Goal: Find specific page/section: Find specific page/section

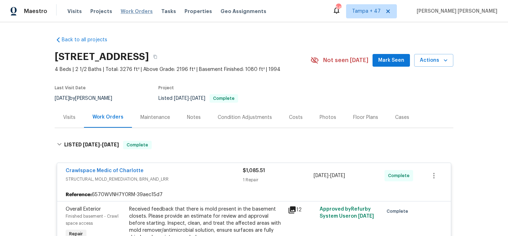
click at [131, 12] on span "Work Orders" at bounding box center [137, 11] width 32 height 7
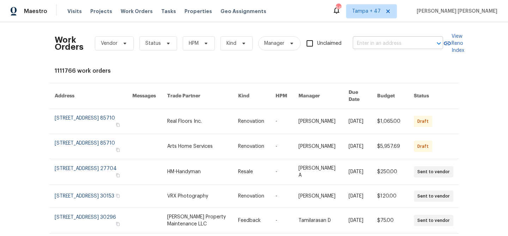
click at [383, 47] on input "text" at bounding box center [388, 43] width 71 height 11
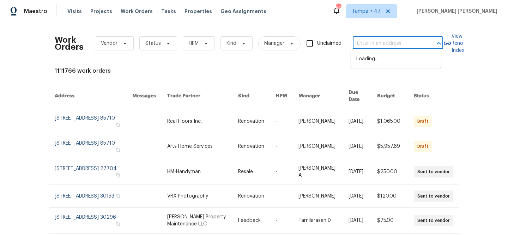
paste input "22095 Wilmot Ave, Eastpointe, MI 48021"
type input "22095 Wilmot Ave, Eastpointe, MI 48021"
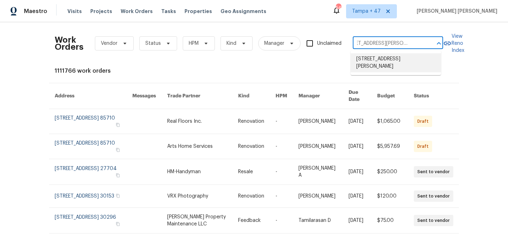
click at [391, 56] on li "22095 Wilmot Ave, Eastpointe, MI 48021" at bounding box center [396, 62] width 90 height 19
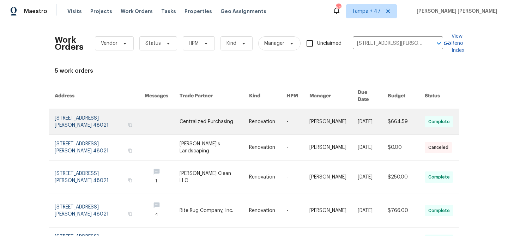
click at [407, 113] on link at bounding box center [406, 121] width 37 height 25
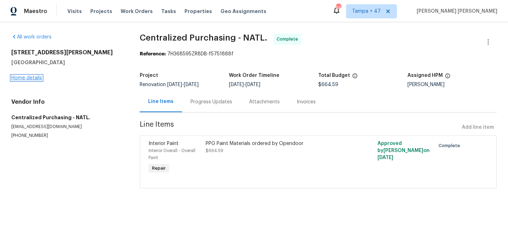
click at [34, 79] on link "Home details" at bounding box center [26, 77] width 31 height 5
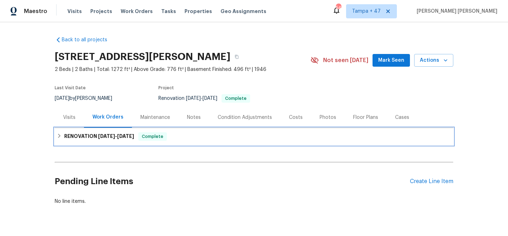
click at [145, 129] on div "RENOVATION 9/11/25 - 9/23/25 Complete" at bounding box center [254, 136] width 399 height 17
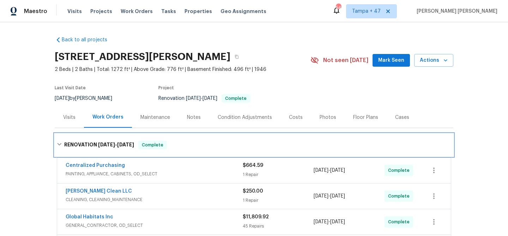
scroll to position [61, 0]
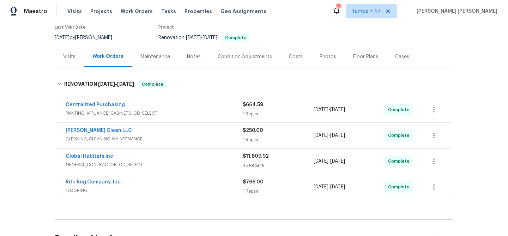
click at [212, 108] on div "Centralized Purchasing" at bounding box center [154, 105] width 177 height 8
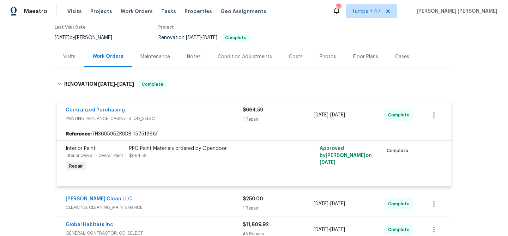
scroll to position [116, 0]
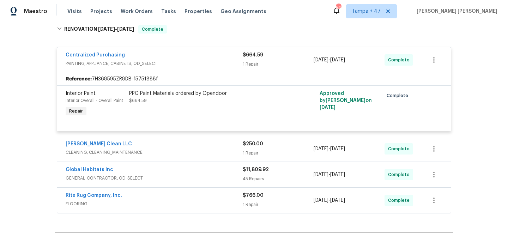
click at [215, 151] on span "CLEANING, CLEANING_MAINTENANCE" at bounding box center [154, 152] width 177 height 7
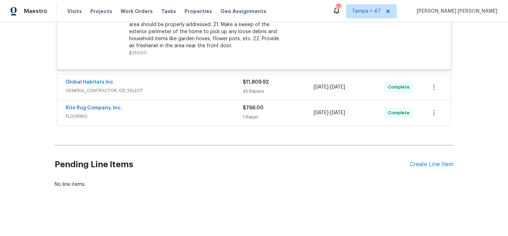
scroll to position [399, 0]
click at [222, 104] on div "Rite Rug Company, Inc." at bounding box center [154, 108] width 177 height 8
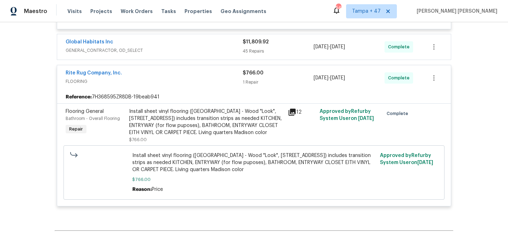
scroll to position [399, 0]
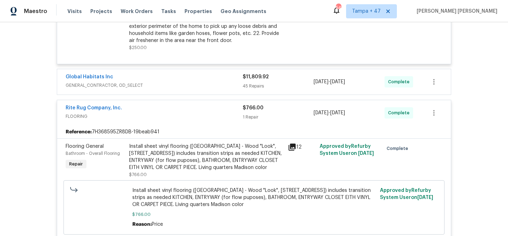
click at [230, 83] on span "GENERAL_CONTRACTOR, OD_SELECT" at bounding box center [154, 85] width 177 height 7
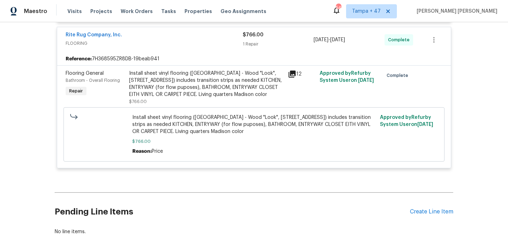
scroll to position [2237, 0]
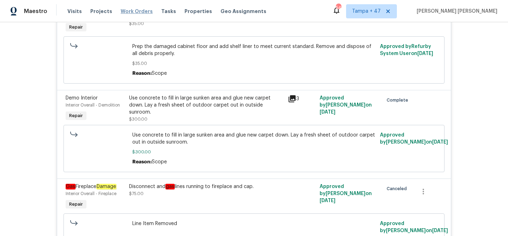
click at [131, 12] on span "Work Orders" at bounding box center [137, 11] width 32 height 7
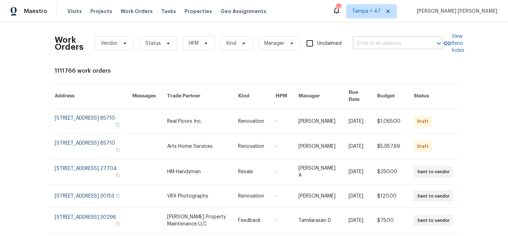
click at [371, 42] on input "text" at bounding box center [388, 43] width 71 height 11
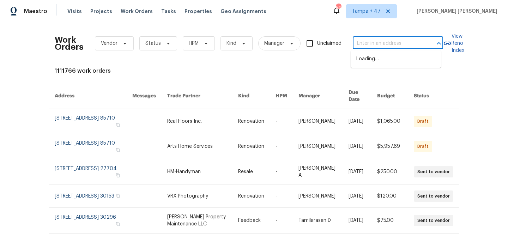
paste input "4409 Idlewood Ln, Tucker, GA 30084"
type input "4409 Idlewood Ln, Tucker, GA 30084"
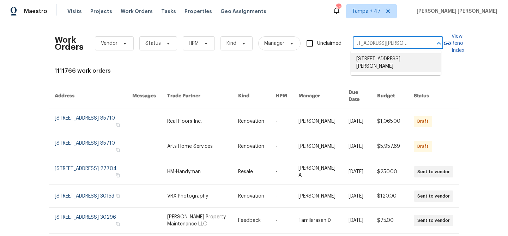
click at [383, 61] on li "4409 Idlewood Ln, Tucker, GA 30084" at bounding box center [396, 62] width 90 height 19
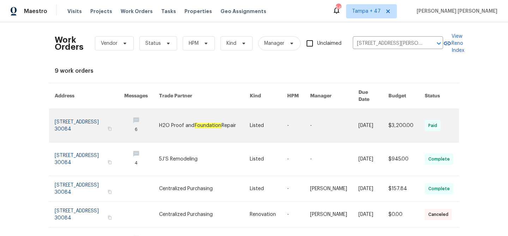
click at [376, 116] on link at bounding box center [373, 125] width 30 height 33
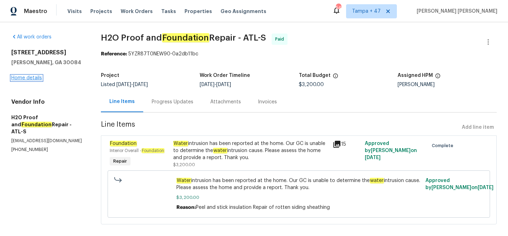
click at [24, 78] on link "Home details" at bounding box center [26, 77] width 31 height 5
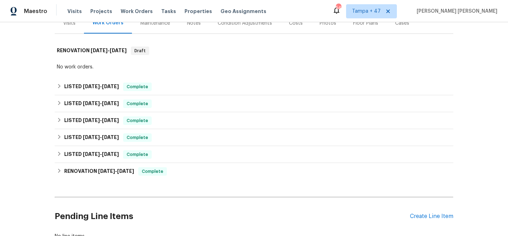
scroll to position [99, 0]
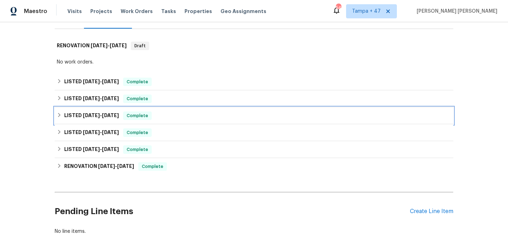
click at [112, 114] on span "6/20/25" at bounding box center [110, 115] width 17 height 5
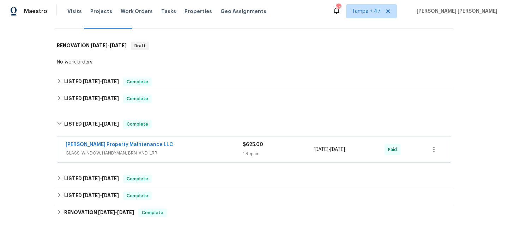
click at [202, 151] on span "GLASS_WINDOW, HANDYMAN, BRN_AND_LRR" at bounding box center [154, 153] width 177 height 7
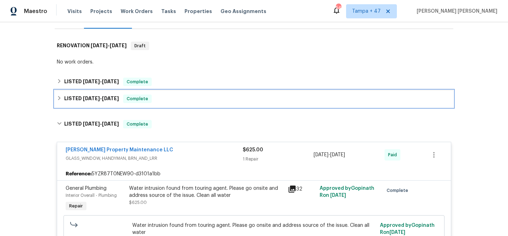
click at [149, 98] on span "Complete" at bounding box center [137, 98] width 27 height 7
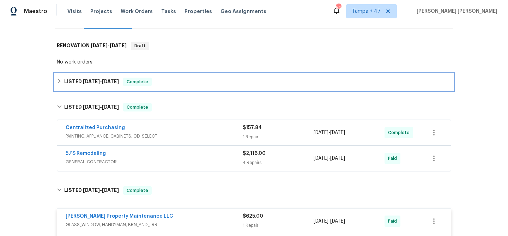
click at [157, 85] on div "LISTED 8/13/25 - 9/20/25 Complete" at bounding box center [254, 82] width 394 height 8
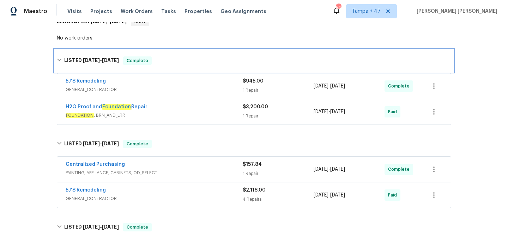
scroll to position [151, 0]
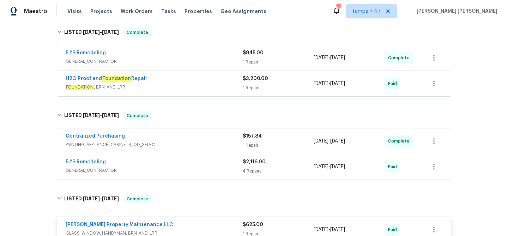
click at [227, 168] on span "GENERAL_CONTRACTOR" at bounding box center [154, 170] width 177 height 7
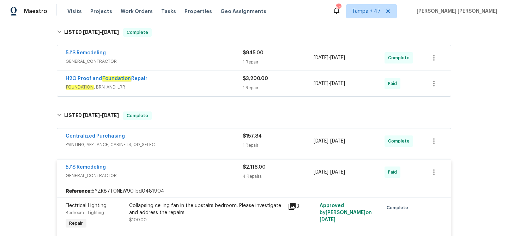
click at [218, 135] on div "Centralized Purchasing" at bounding box center [154, 137] width 177 height 8
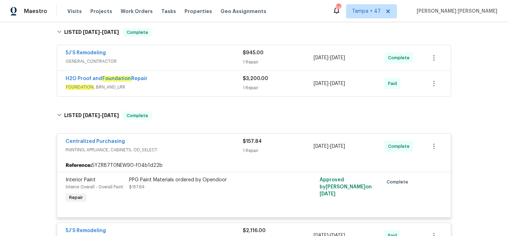
click at [216, 86] on span "FOUNDATION , BRN_AND_LRR" at bounding box center [154, 87] width 177 height 7
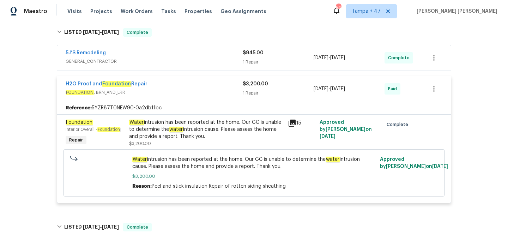
click at [217, 50] on div "5J’S Remodeling" at bounding box center [154, 53] width 177 height 8
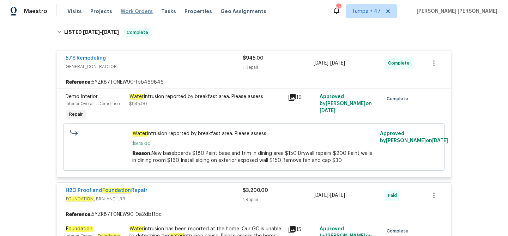
click at [140, 11] on span "Work Orders" at bounding box center [137, 11] width 32 height 7
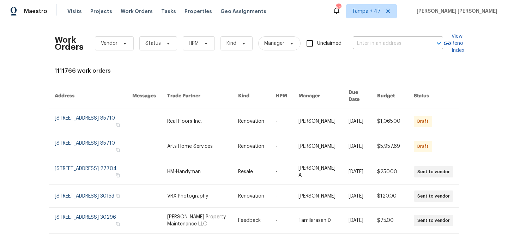
click at [377, 40] on input "text" at bounding box center [388, 43] width 71 height 11
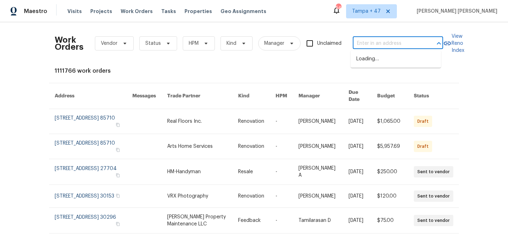
paste input "10 Jasmine Ln SW, Euharlee, GA 30120"
type input "10 Jasmine Ln SW, Euharlee, GA 30120"
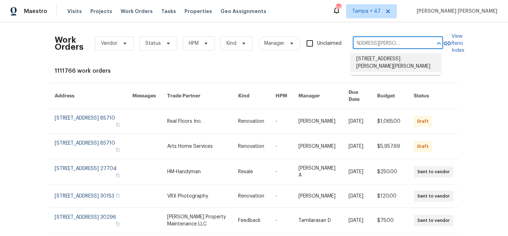
click at [373, 63] on li "10 Jasmine Ln SW, Euharlee, GA 30120" at bounding box center [396, 62] width 90 height 19
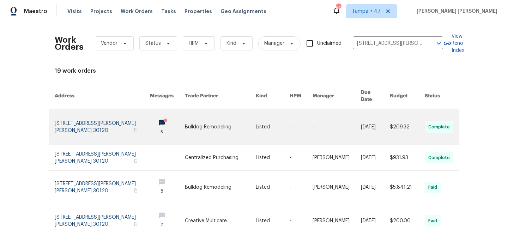
click at [355, 118] on td "[DATE]" at bounding box center [369, 127] width 29 height 36
click at [212, 126] on link at bounding box center [220, 127] width 71 height 36
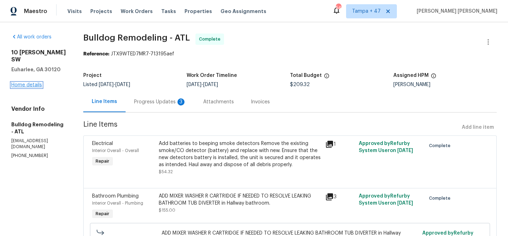
click at [30, 83] on link "Home details" at bounding box center [26, 85] width 31 height 5
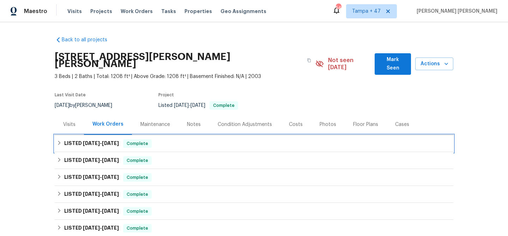
click at [146, 140] on span "Complete" at bounding box center [137, 143] width 27 height 7
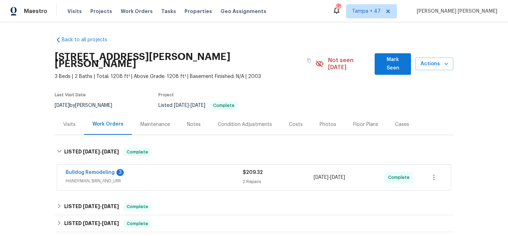
click at [221, 177] on span "HANDYMAN, BRN_AND_LRR" at bounding box center [154, 180] width 177 height 7
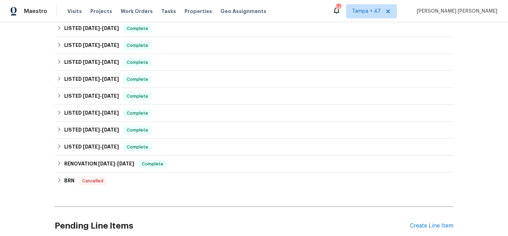
scroll to position [329, 0]
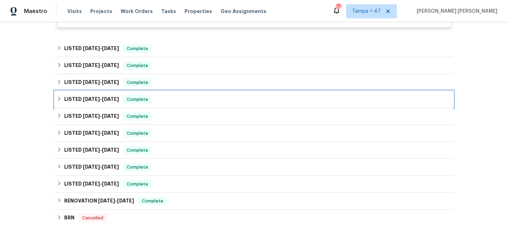
click at [145, 96] on span "Complete" at bounding box center [137, 99] width 27 height 7
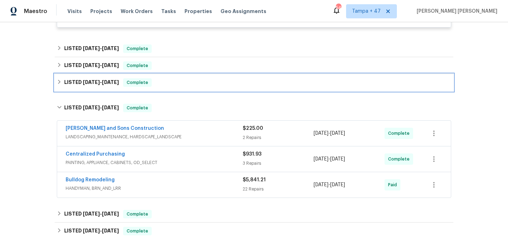
click at [153, 74] on div "LISTED 9/12/25 - 9/19/25 Complete" at bounding box center [254, 82] width 399 height 17
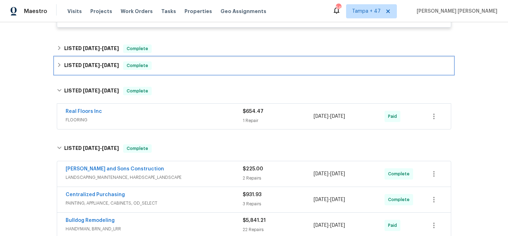
click at [161, 57] on div "LISTED 9/12/25 - 9/19/25 Complete" at bounding box center [254, 65] width 399 height 17
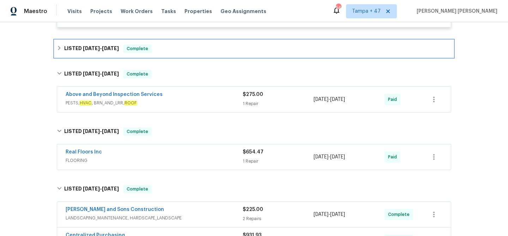
click at [174, 44] on div "LISTED 9/12/25 - 9/19/25 Complete" at bounding box center [254, 48] width 394 height 8
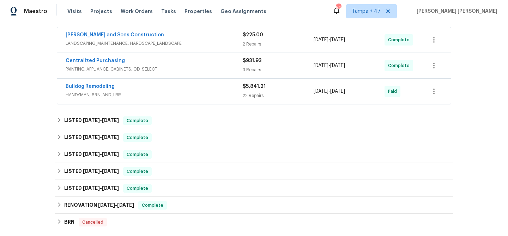
scroll to position [542, 0]
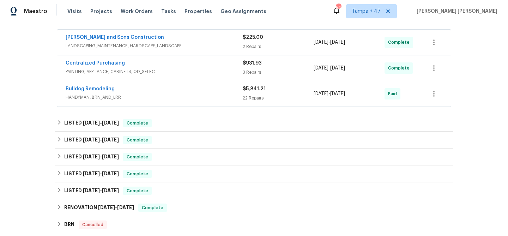
click at [220, 94] on span "HANDYMAN, BRN_AND_LRR" at bounding box center [154, 97] width 177 height 7
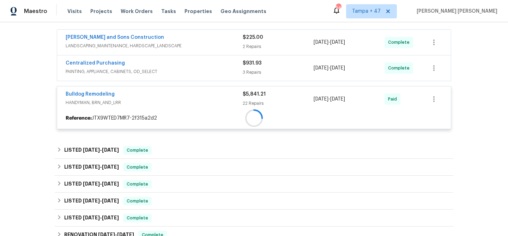
click at [219, 112] on div at bounding box center [254, 118] width 394 height 13
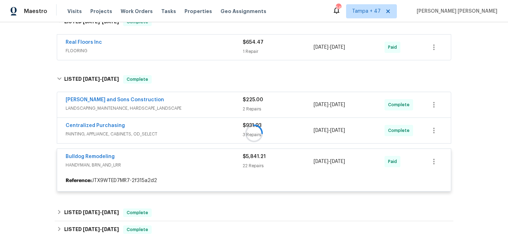
scroll to position [459, 0]
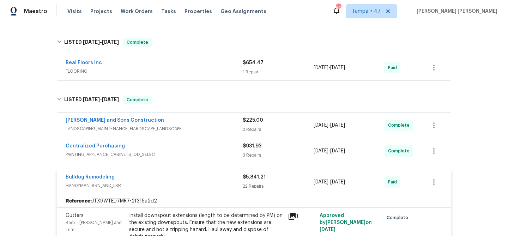
click at [218, 143] on div "Centralized Purchasing" at bounding box center [154, 147] width 177 height 8
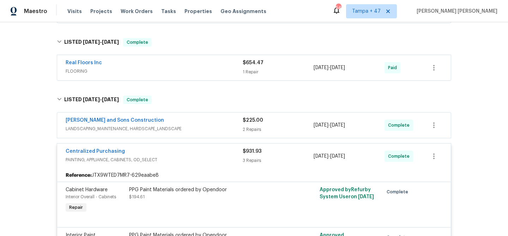
click at [216, 117] on div "Reyes and Sons Construction" at bounding box center [154, 121] width 177 height 8
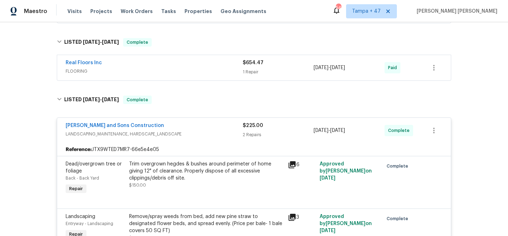
click at [218, 59] on div "Real Floors Inc" at bounding box center [154, 63] width 177 height 8
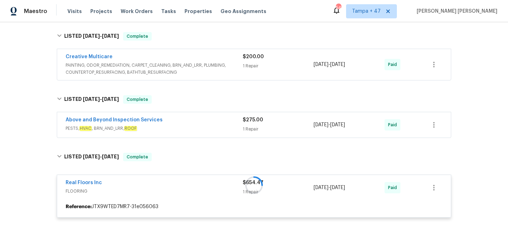
scroll to position [344, 0]
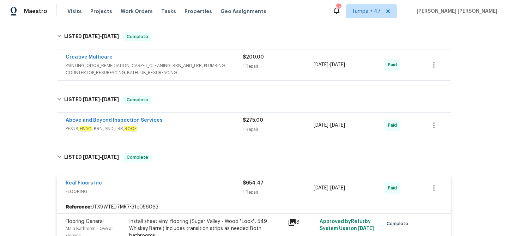
click at [213, 117] on div "Above and Beyond Inspection Services" at bounding box center [154, 121] width 177 height 8
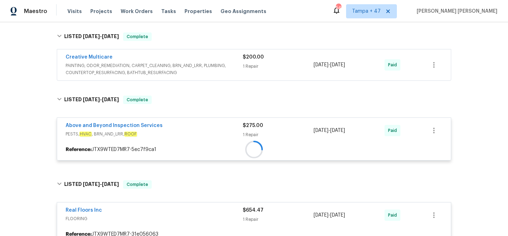
scroll to position [230, 0]
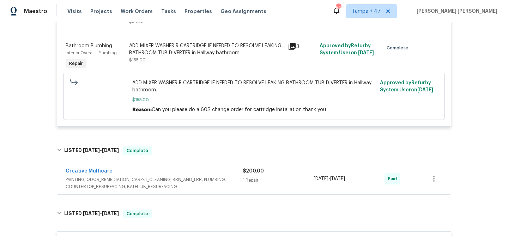
click at [220, 176] on span "PAINTING, ODOR_REMEDIATION, CARPET_CLEANING, BRN_AND_LRR, PLUMBING, COUNTERTOP_…" at bounding box center [154, 183] width 177 height 14
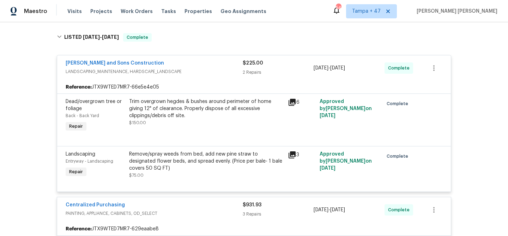
scroll to position [923, 0]
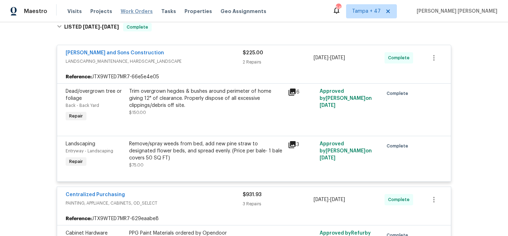
click at [132, 13] on span "Work Orders" at bounding box center [137, 11] width 32 height 7
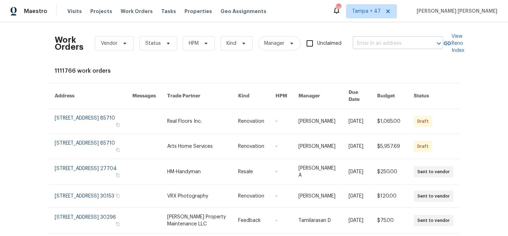
click at [371, 43] on input "text" at bounding box center [388, 43] width 71 height 11
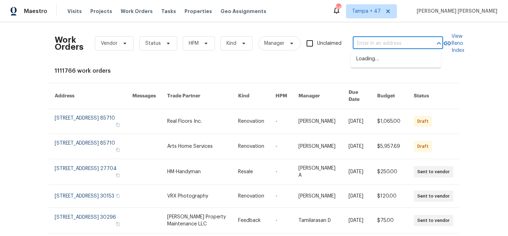
paste input "7027 Beechfern Ln S, Jacksonville, FL 32244"
type input "7027 Beechfern Ln S, Jacksonville, FL 32244"
click at [376, 57] on li "7027 Beechfern Ln S, Jacksonville, FL 32244" at bounding box center [396, 59] width 90 height 12
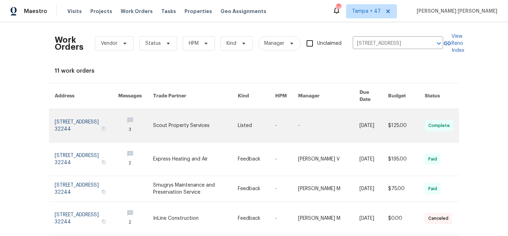
click at [395, 116] on link at bounding box center [406, 125] width 37 height 33
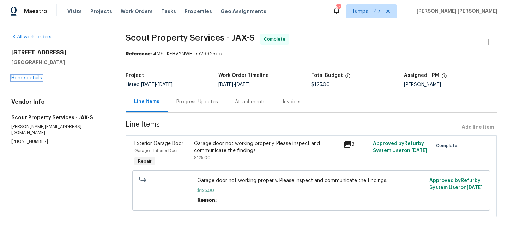
click at [32, 80] on link "Home details" at bounding box center [26, 77] width 31 height 5
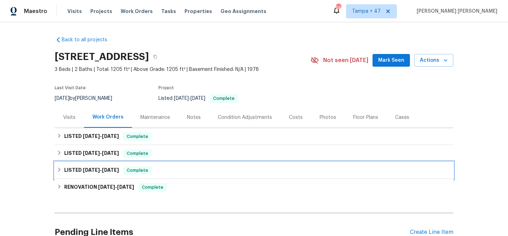
click at [129, 170] on span "Complete" at bounding box center [137, 170] width 27 height 7
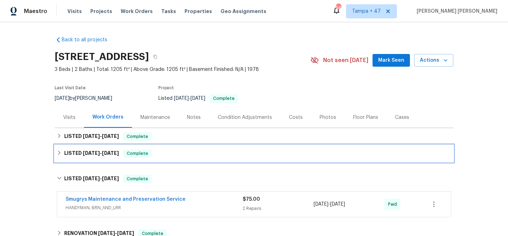
click at [145, 158] on div "LISTED 9/2/25 - 9/5/25 Complete" at bounding box center [254, 153] width 399 height 17
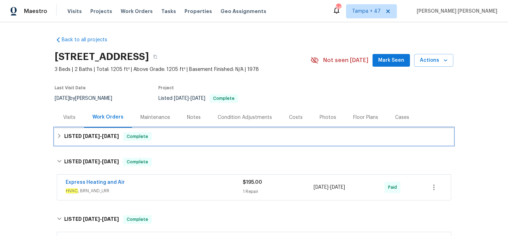
click at [169, 135] on div "LISTED 9/15/25 - 9/15/25 Complete" at bounding box center [254, 136] width 394 height 8
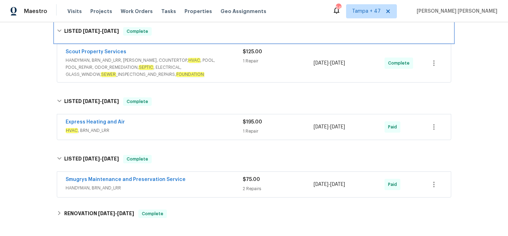
scroll to position [140, 0]
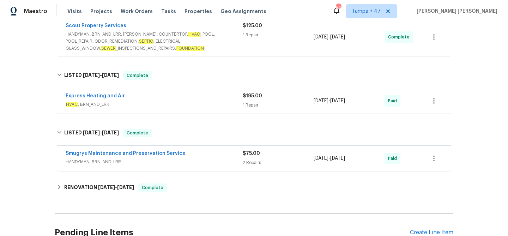
click at [208, 161] on span "HANDYMAN, BRN_AND_LRR" at bounding box center [154, 161] width 177 height 7
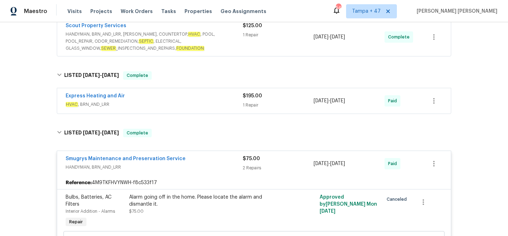
click at [217, 100] on div "Express Heating and Air" at bounding box center [154, 96] width 177 height 8
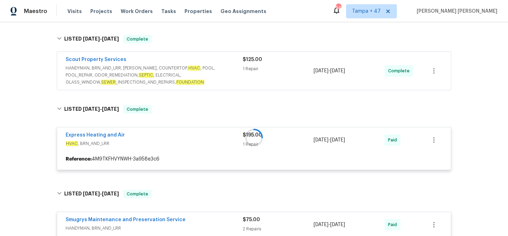
scroll to position [97, 0]
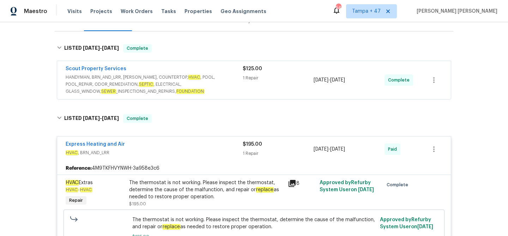
click at [224, 84] on span "HANDYMAN, BRN_AND_LRR, WELLS, COUNTERTOP, HVAC , POOL, POOL_REPAIR, ODOR_REMEDI…" at bounding box center [154, 84] width 177 height 21
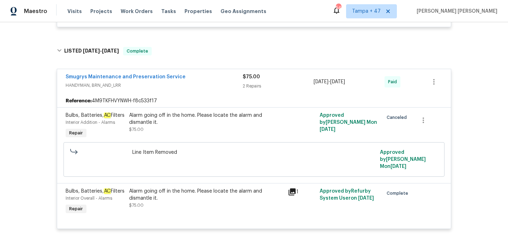
scroll to position [474, 0]
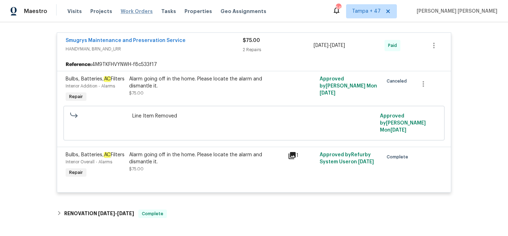
click at [135, 12] on span "Work Orders" at bounding box center [137, 11] width 32 height 7
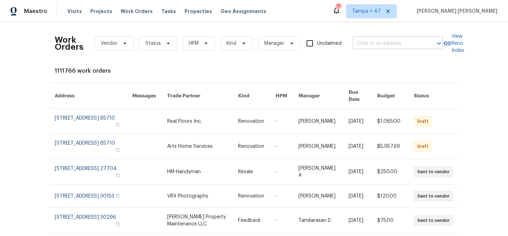
click at [390, 45] on input "text" at bounding box center [388, 43] width 71 height 11
paste input "1592 S 1300 E, Salt Lake City, UT 84105"
type input "1592 S 1300 E, Salt Lake City, UT 84105"
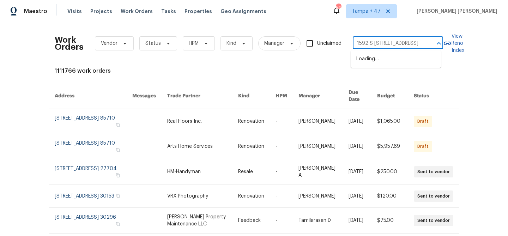
scroll to position [0, 24]
click at [404, 62] on li "1592 S 1300 E, Salt Lake City, UT 84105" at bounding box center [396, 59] width 90 height 12
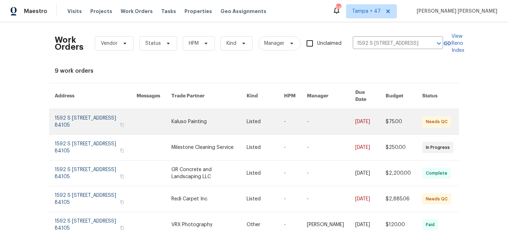
click at [309, 111] on td "-" at bounding box center [325, 122] width 48 height 26
click at [306, 118] on td "-" at bounding box center [325, 122] width 48 height 26
click at [146, 118] on link at bounding box center [154, 121] width 35 height 25
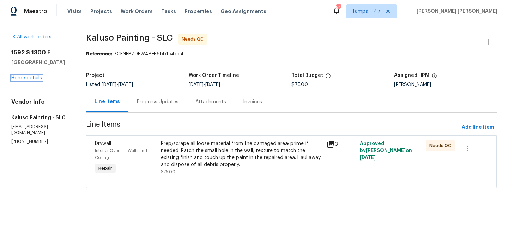
click at [31, 79] on link "Home details" at bounding box center [26, 77] width 31 height 5
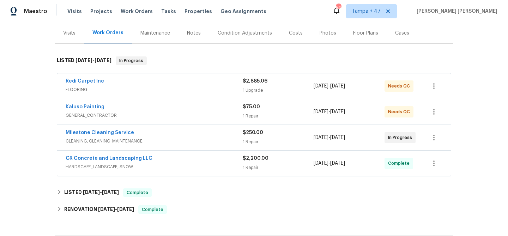
scroll to position [180, 0]
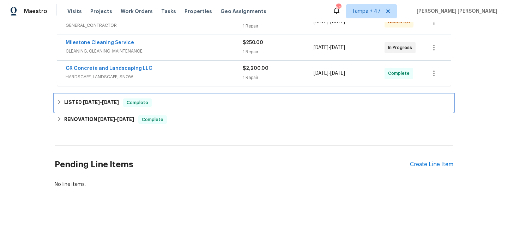
click at [138, 103] on div "LISTED 5/21/25 - 5/22/25 Complete" at bounding box center [254, 102] width 399 height 17
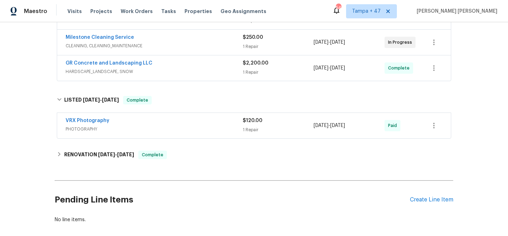
drag, startPoint x: 206, startPoint y: 123, endPoint x: 221, endPoint y: 117, distance: 15.5
click at [206, 123] on div "VRX Photography" at bounding box center [154, 121] width 177 height 8
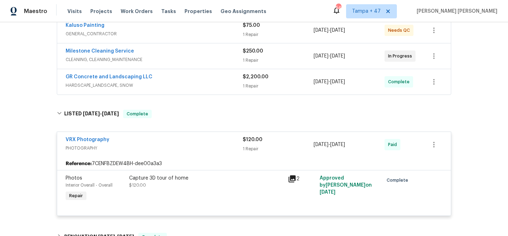
click at [222, 77] on div "GR Concrete and Landscaping LLC" at bounding box center [154, 77] width 177 height 8
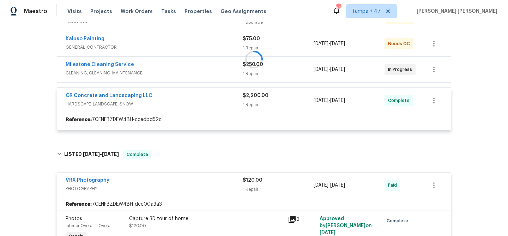
scroll to position [68, 0]
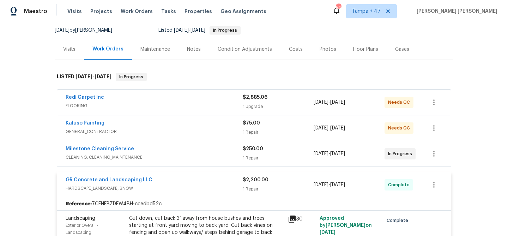
click at [213, 148] on div "Milestone Cleaning Service" at bounding box center [154, 149] width 177 height 8
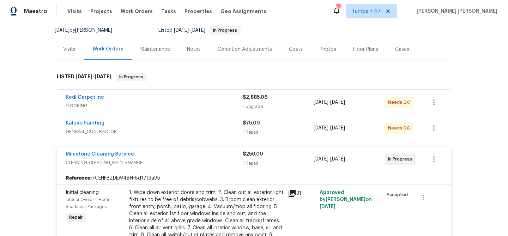
click at [218, 128] on span "GENERAL_CONTRACTOR" at bounding box center [154, 131] width 177 height 7
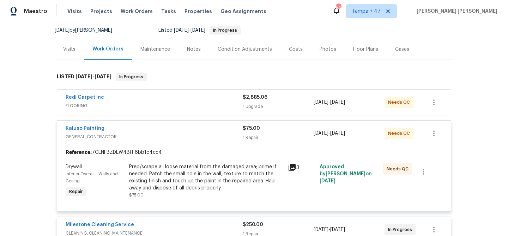
click at [218, 96] on div "Redi Carpet Inc" at bounding box center [154, 98] width 177 height 8
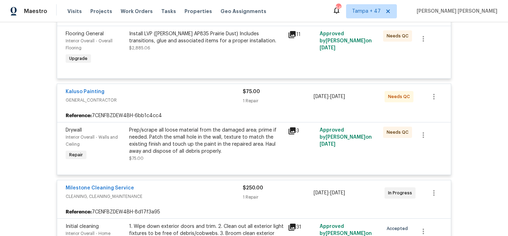
scroll to position [311, 0]
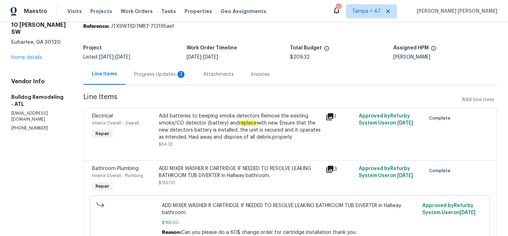
scroll to position [66, 0]
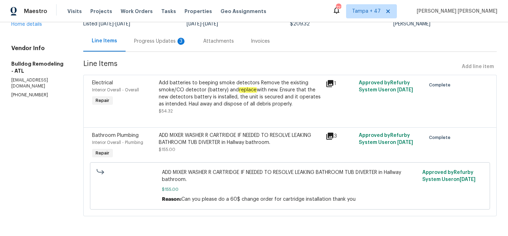
click at [167, 31] on div "Progress Updates 3" at bounding box center [160, 41] width 69 height 21
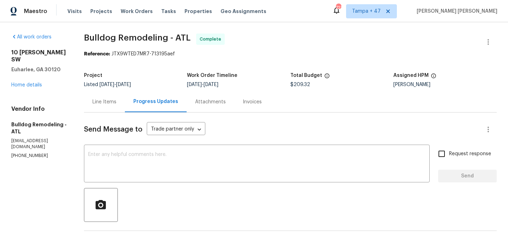
click at [111, 106] on div "Line Items" at bounding box center [104, 101] width 41 height 21
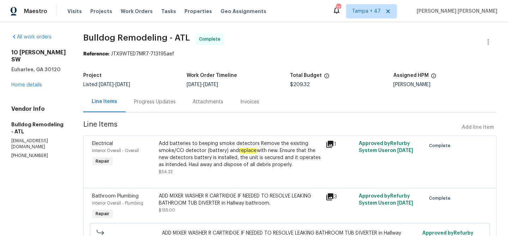
scroll to position [66, 0]
